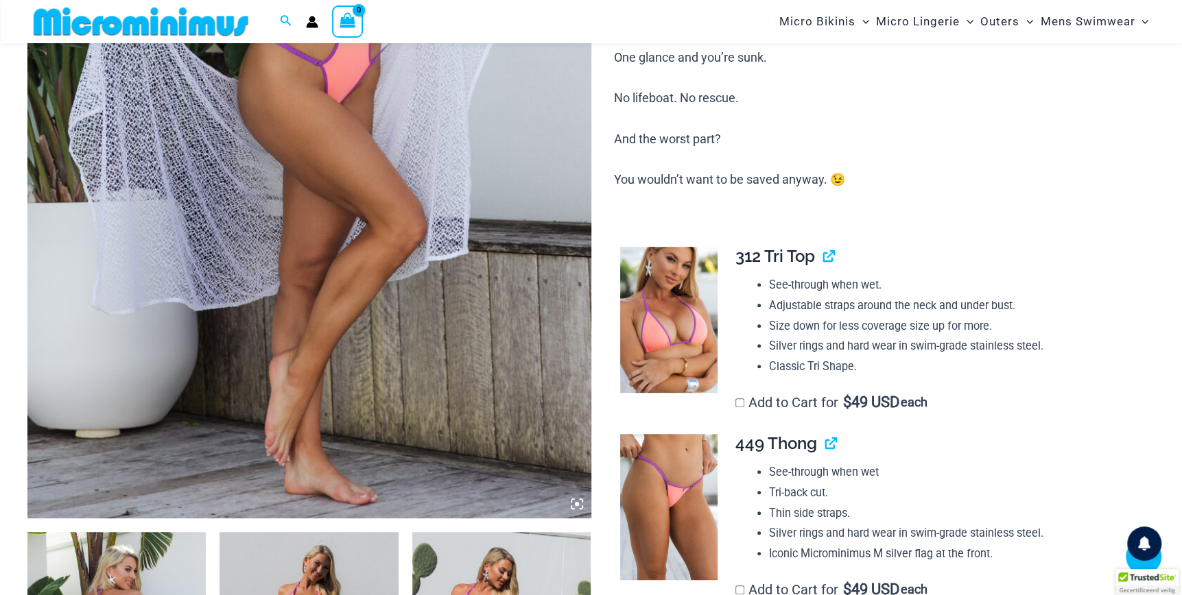
scroll to position [680, 0]
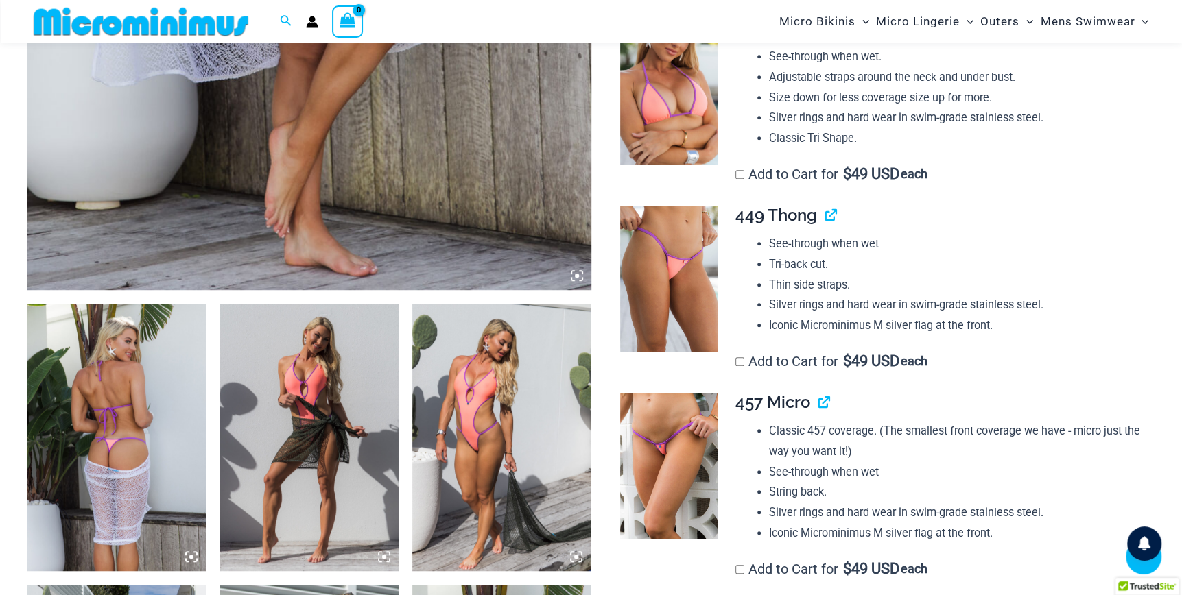
click at [115, 377] on img at bounding box center [116, 438] width 178 height 268
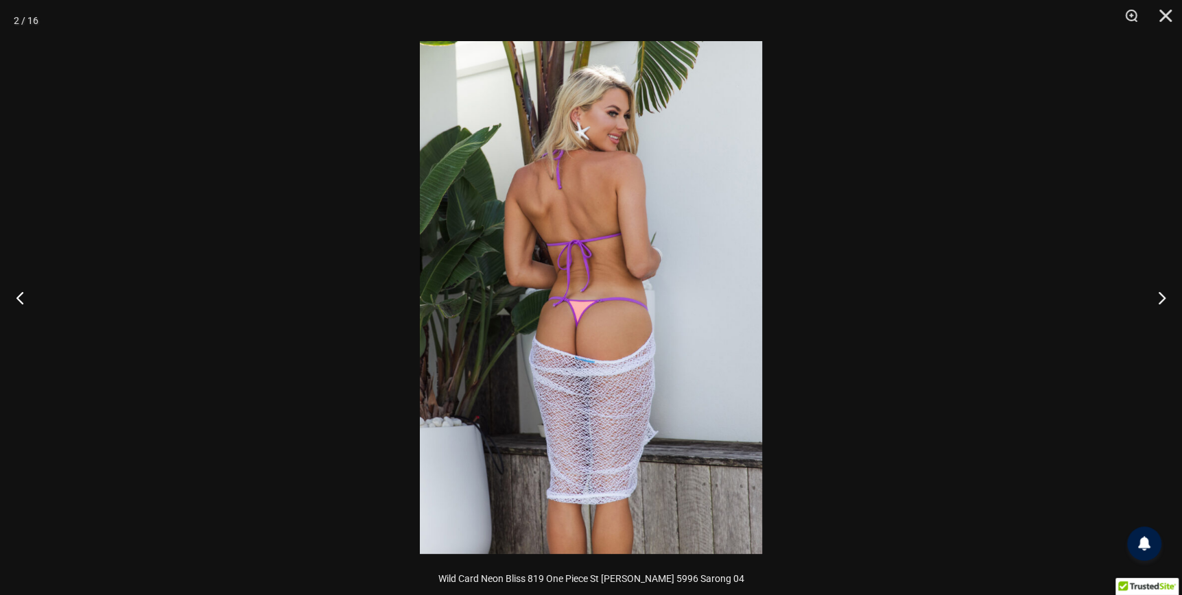
click at [587, 278] on img at bounding box center [591, 297] width 342 height 513
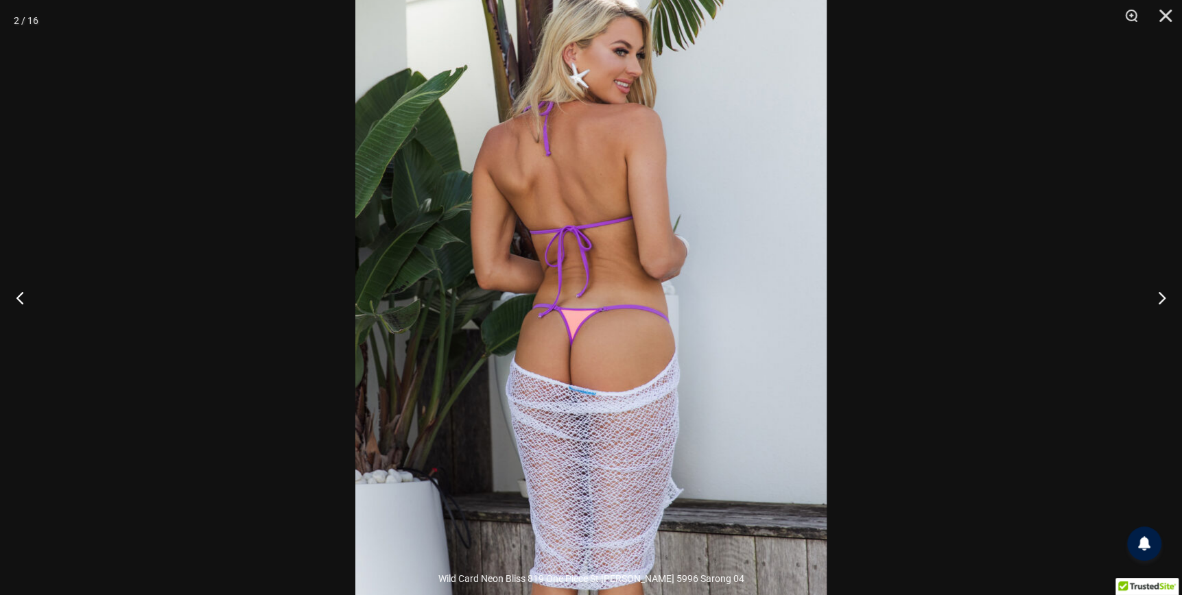
click at [590, 276] on img at bounding box center [590, 305] width 471 height 707
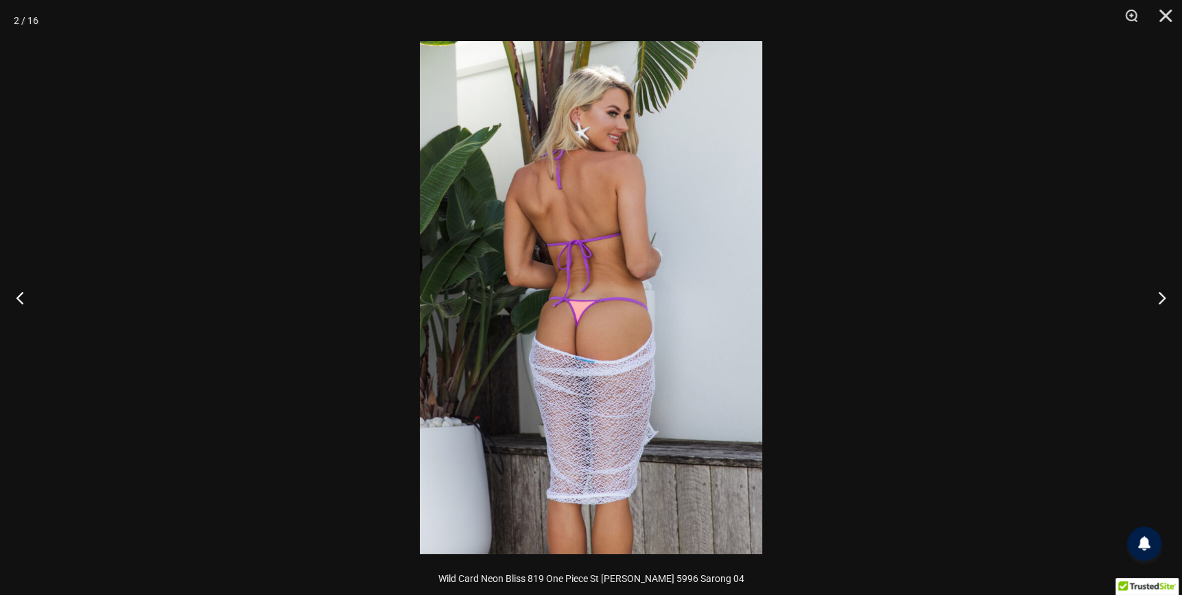
click at [547, 331] on img at bounding box center [591, 297] width 342 height 513
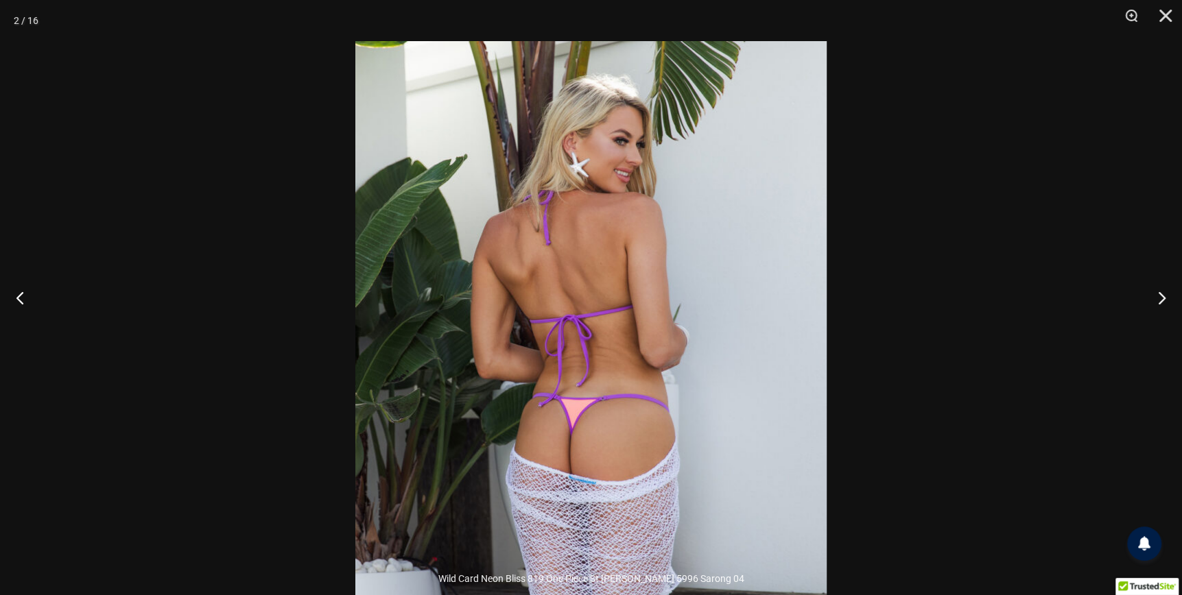
click at [475, 353] on img at bounding box center [590, 394] width 471 height 707
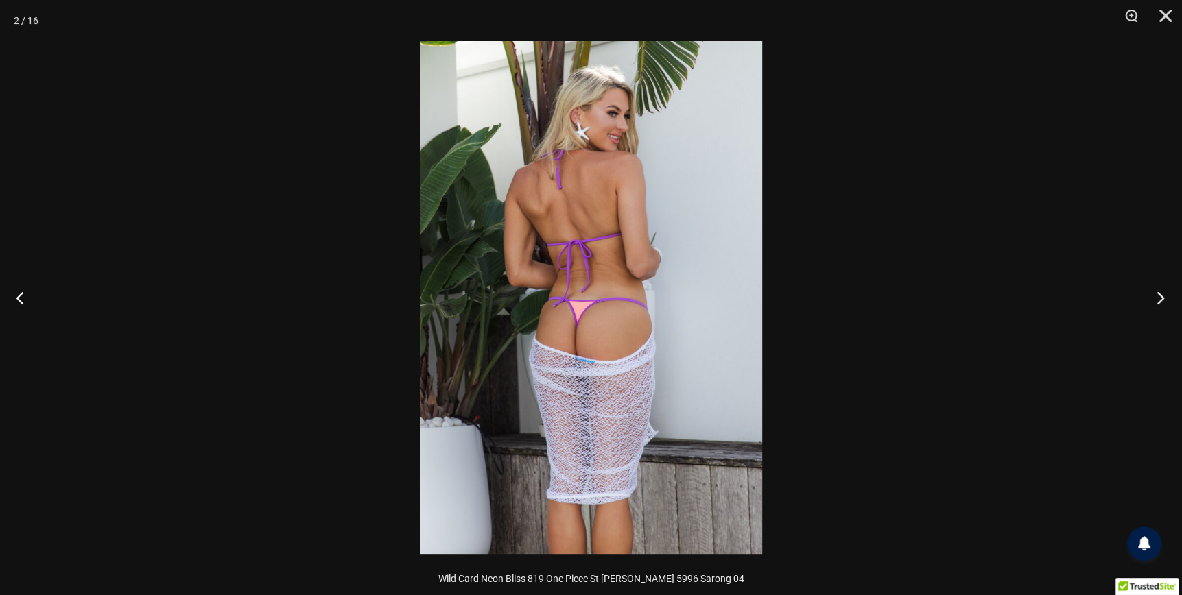
click at [1161, 295] on button "Next" at bounding box center [1155, 297] width 51 height 69
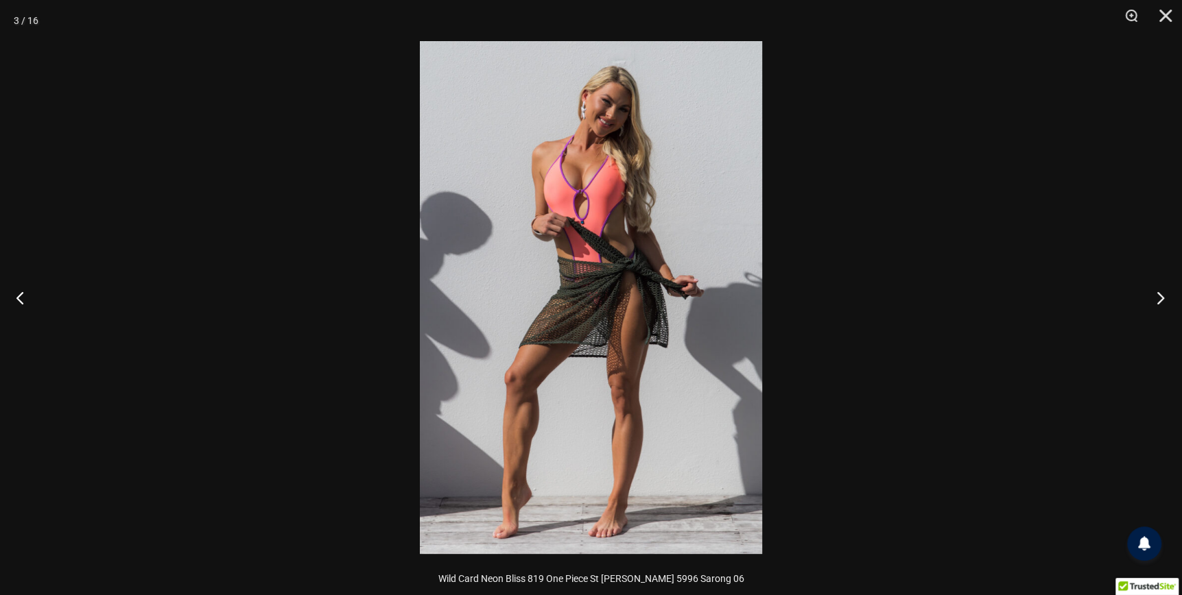
click at [1161, 295] on button "Next" at bounding box center [1155, 297] width 51 height 69
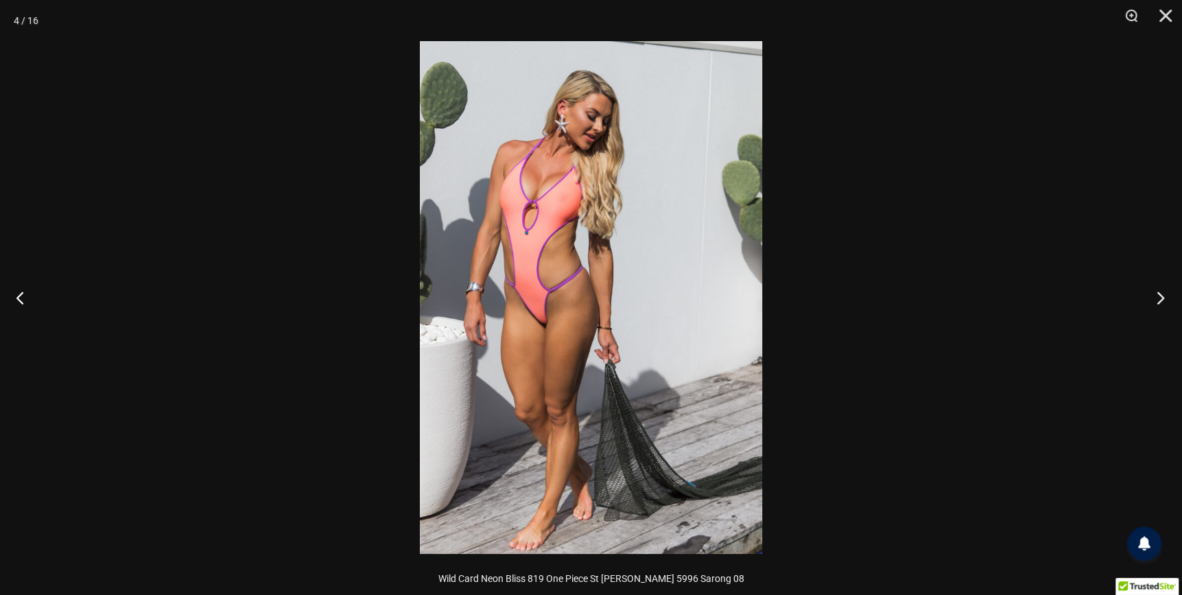
click at [1161, 295] on button "Next" at bounding box center [1155, 297] width 51 height 69
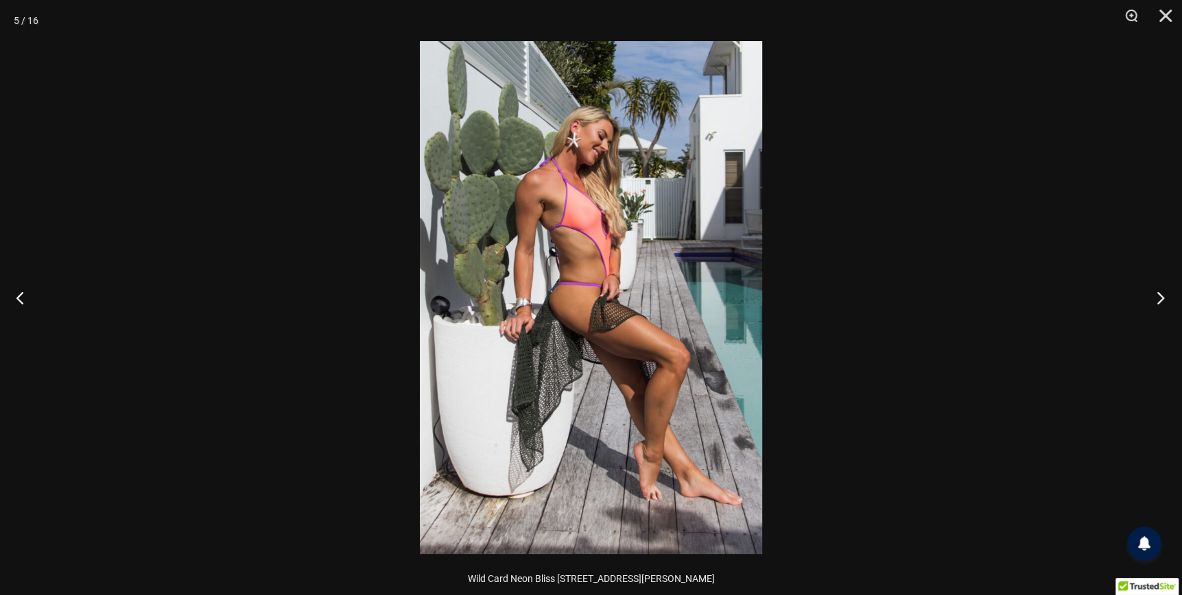
click at [1159, 298] on button "Next" at bounding box center [1155, 297] width 51 height 69
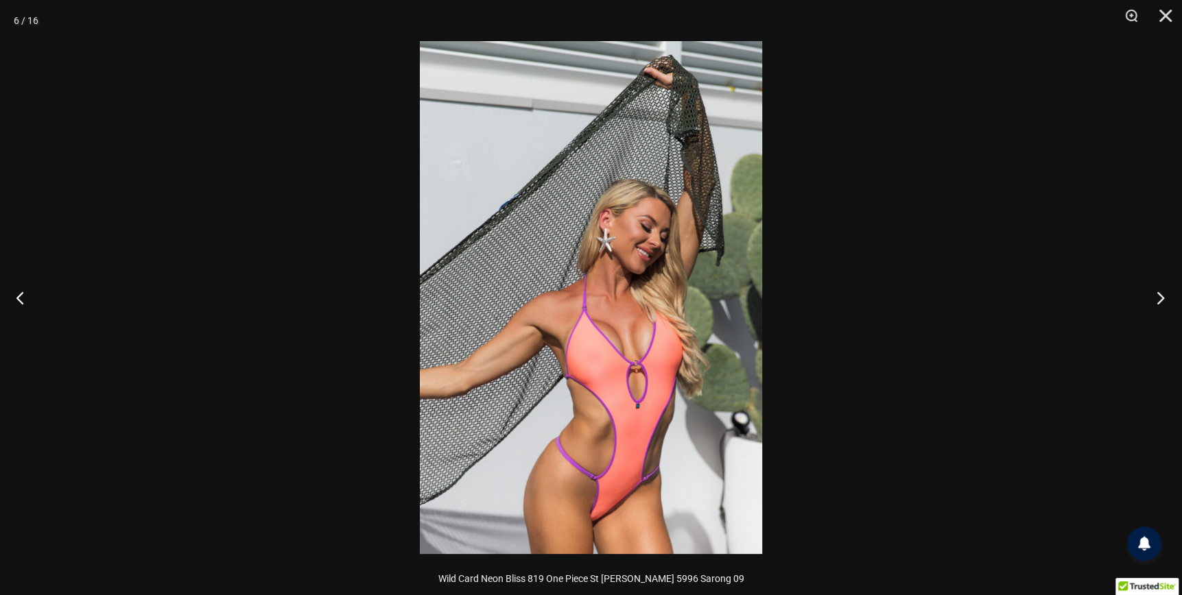
click at [1159, 298] on button "Next" at bounding box center [1155, 297] width 51 height 69
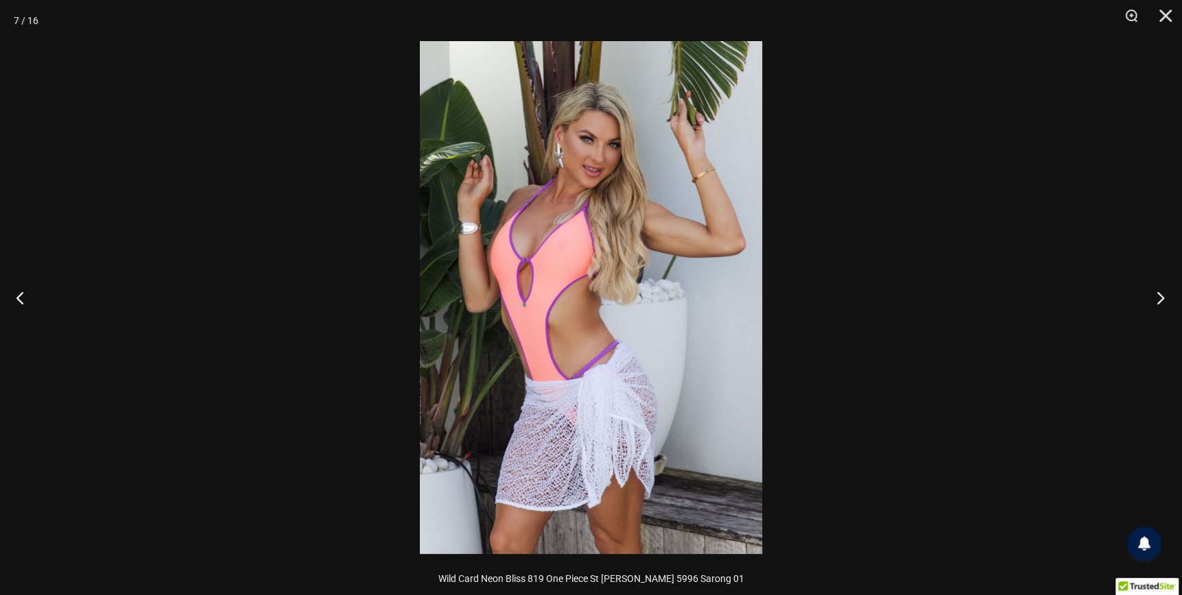
click at [1159, 298] on button "Next" at bounding box center [1155, 297] width 51 height 69
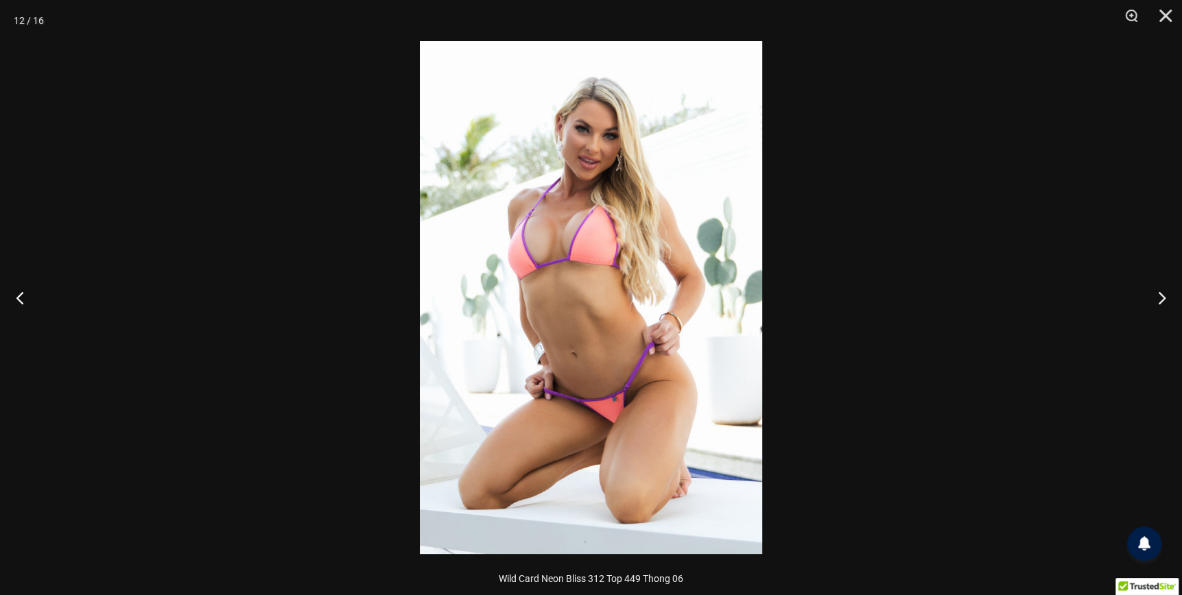
click at [588, 248] on img at bounding box center [591, 297] width 342 height 513
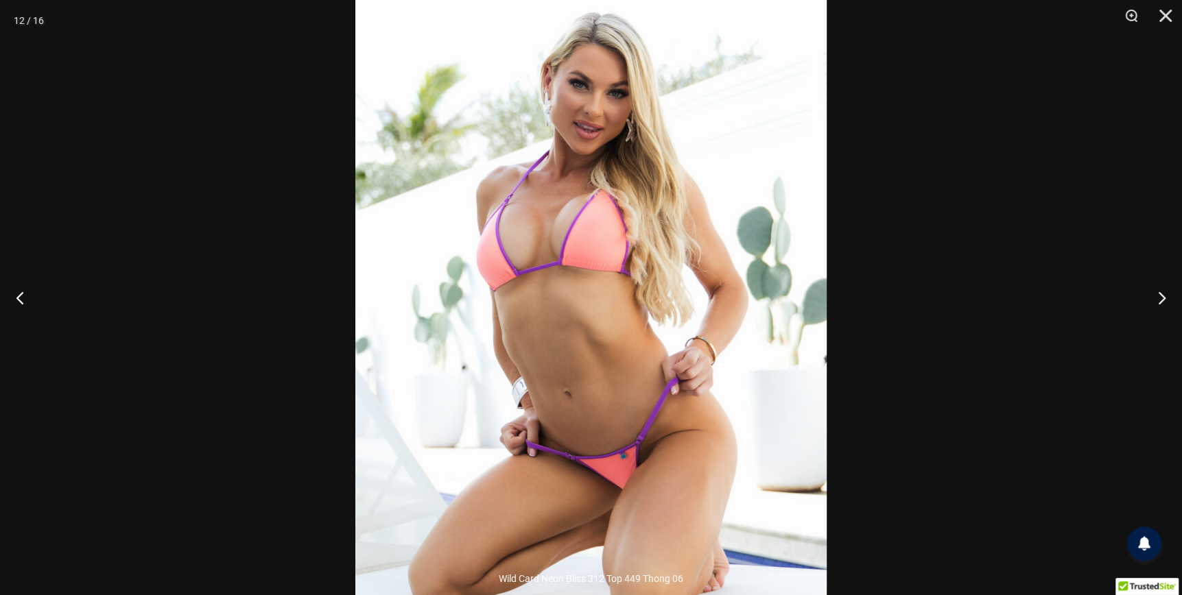
click at [1162, 300] on button "Next" at bounding box center [1155, 297] width 51 height 69
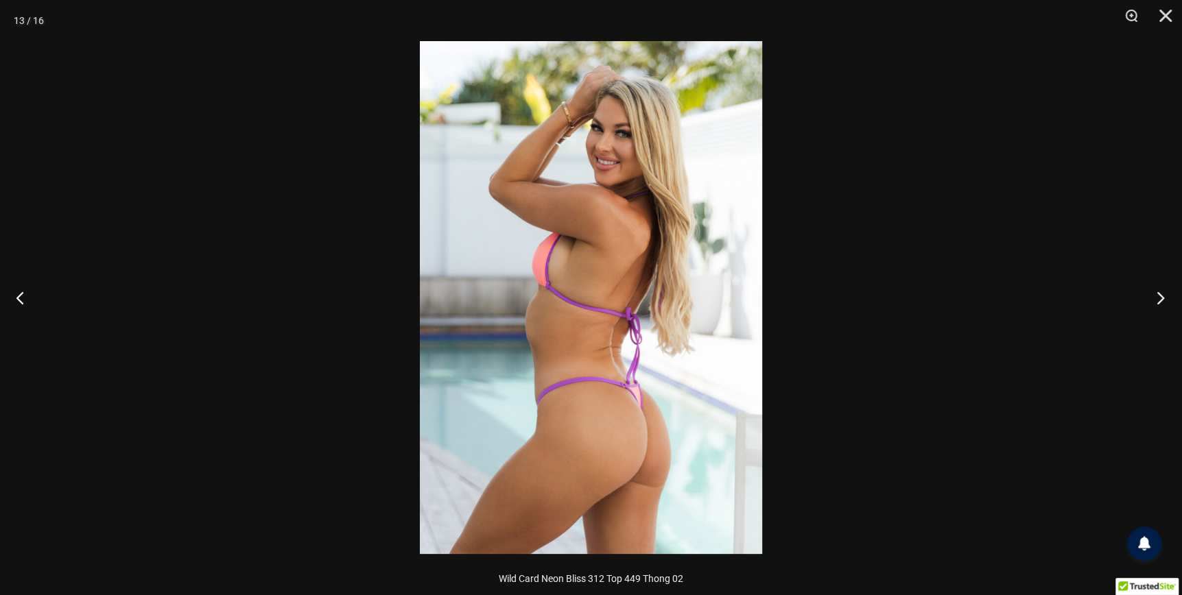
click at [1159, 297] on button "Next" at bounding box center [1155, 297] width 51 height 69
